Goal: Information Seeking & Learning: Learn about a topic

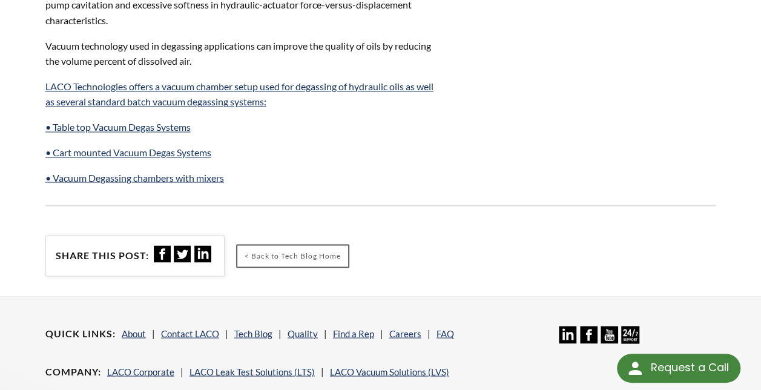
scroll to position [727, 0]
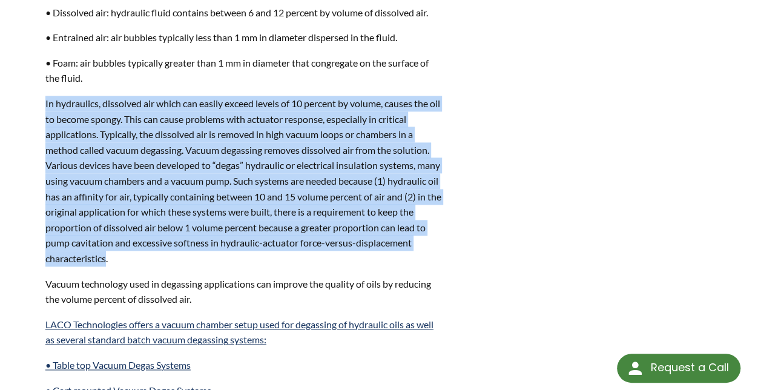
drag, startPoint x: 45, startPoint y: 88, endPoint x: 163, endPoint y: 241, distance: 193.3
click at [163, 241] on div "Vacuum degassing of oils (hydraulic oil, [MEDICAL_DATA] oil, transformer oil, t…" at bounding box center [243, 117] width 411 height 651
copy p "In hydraulics, dissolved air which can easily exceed levels of 10 percent by vo…"
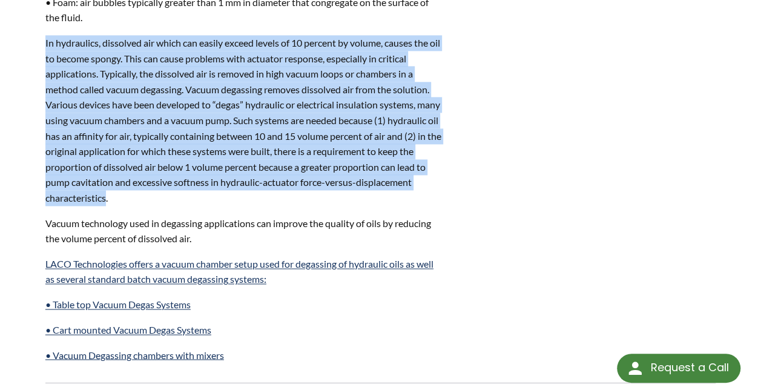
scroll to position [848, 0]
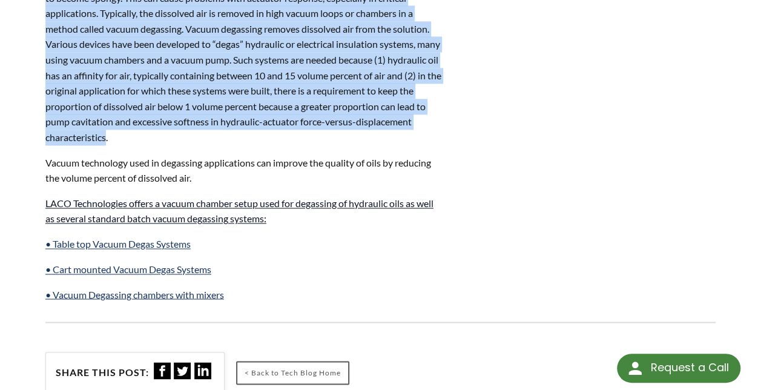
click at [185, 197] on link "LACO Technologies offers a vacuum chamber setup used for degassing of hydraulic…" at bounding box center [239, 210] width 388 height 27
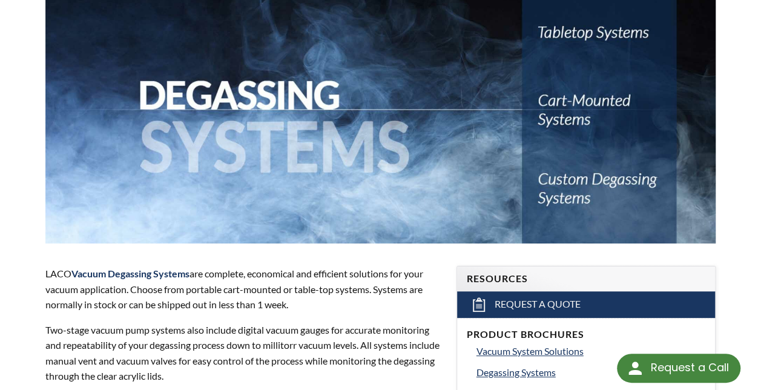
select select "Language Translate Widget"
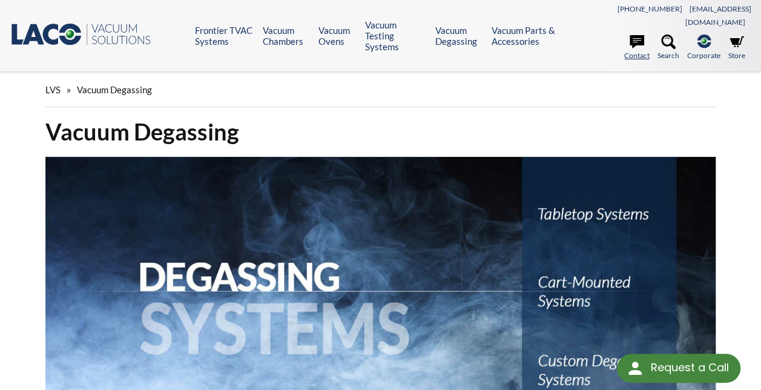
click at [638, 35] on icon at bounding box center [637, 41] width 15 height 13
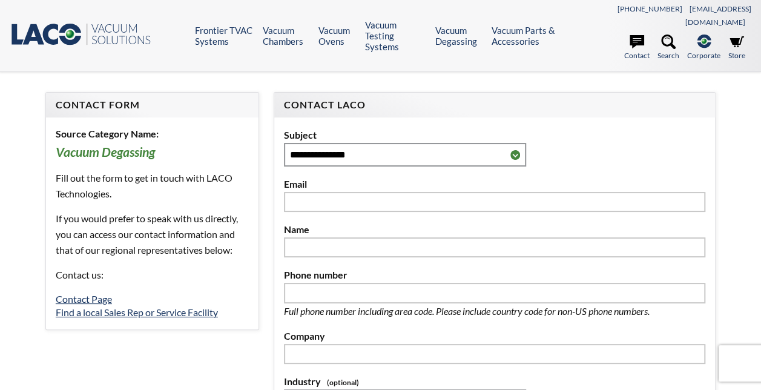
select select "Language Translate Widget"
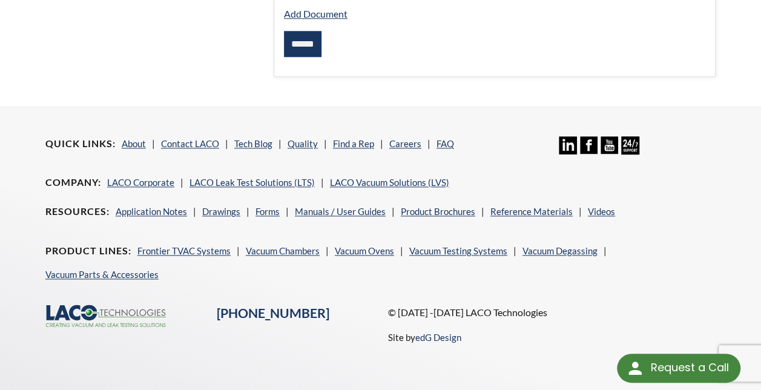
scroll to position [612, 0]
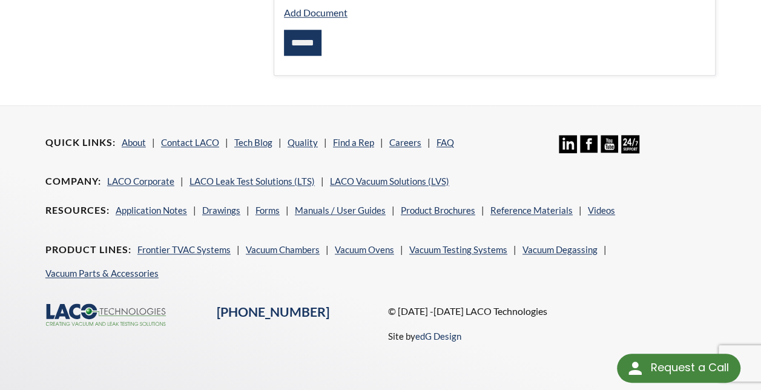
click at [151, 135] on li "About" at bounding box center [138, 142] width 33 height 15
click at [143, 137] on link "About" at bounding box center [134, 142] width 24 height 11
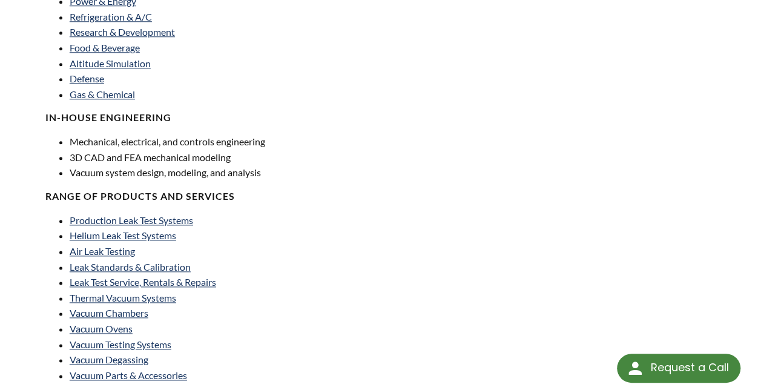
scroll to position [606, 0]
